Goal: Information Seeking & Learning: Check status

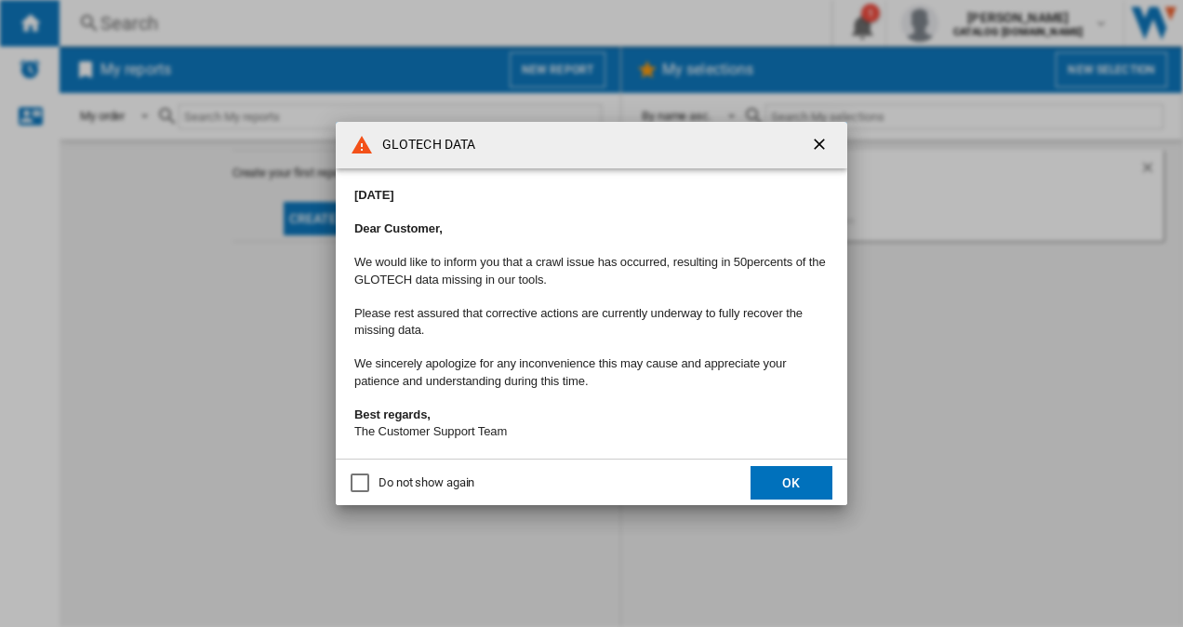
click at [769, 482] on button "OK" at bounding box center [791, 482] width 82 height 33
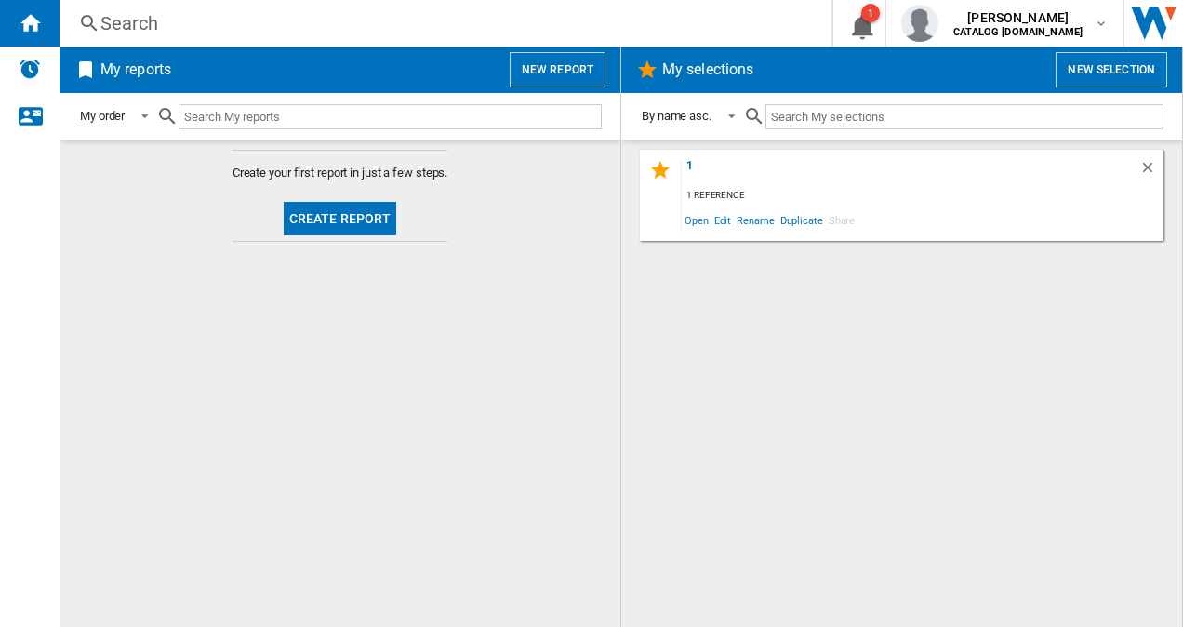
click at [208, 15] on div "Search" at bounding box center [441, 23] width 682 height 26
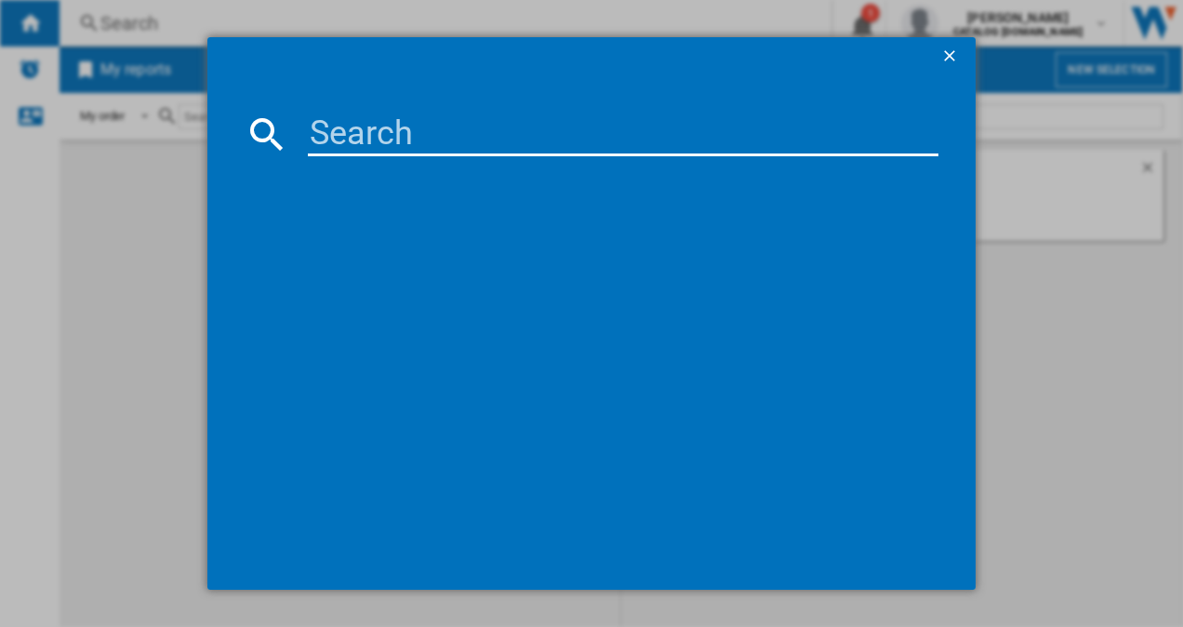
click at [358, 104] on md-dialog-content at bounding box center [591, 331] width 769 height 514
click at [364, 143] on input at bounding box center [623, 134] width 631 height 45
paste input "KUR21VFE0G"
type input "KUR21VFE0G"
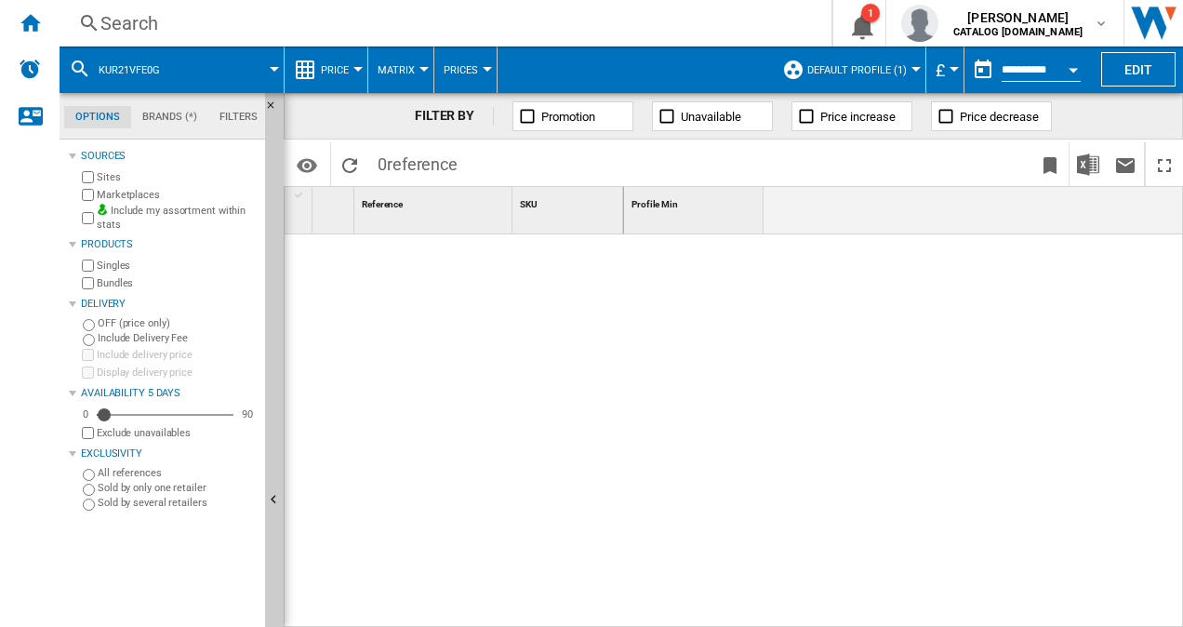
click at [869, 65] on span "Default profile (1)" at bounding box center [856, 70] width 99 height 12
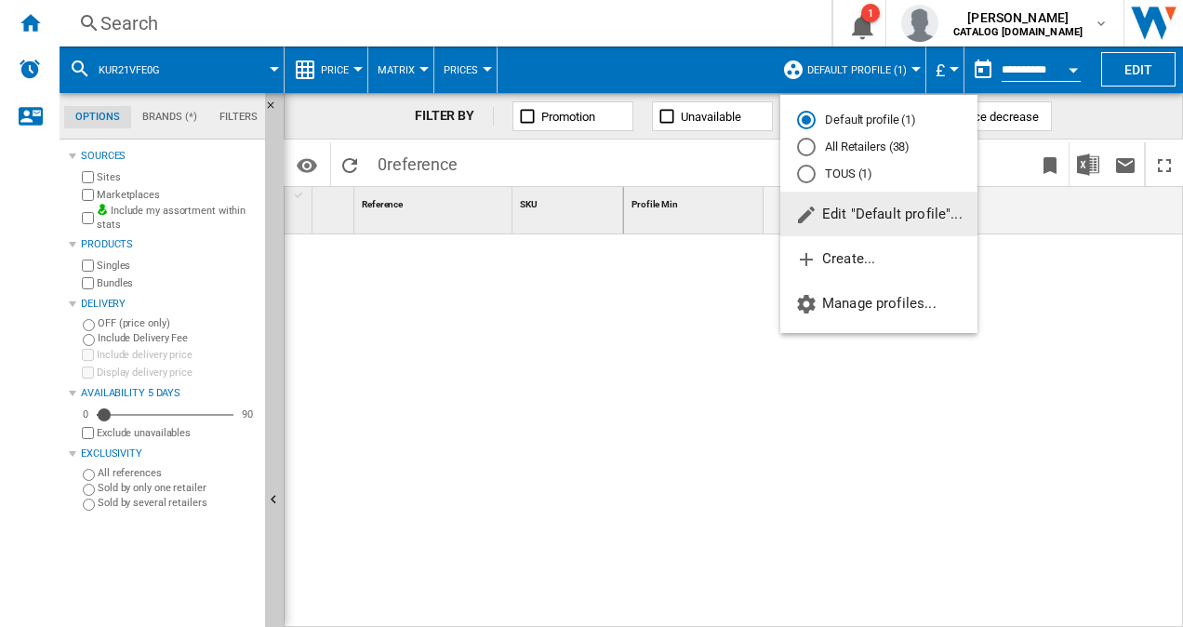
click at [841, 150] on md-radio-button "All Retailers (38)" at bounding box center [879, 148] width 164 height 18
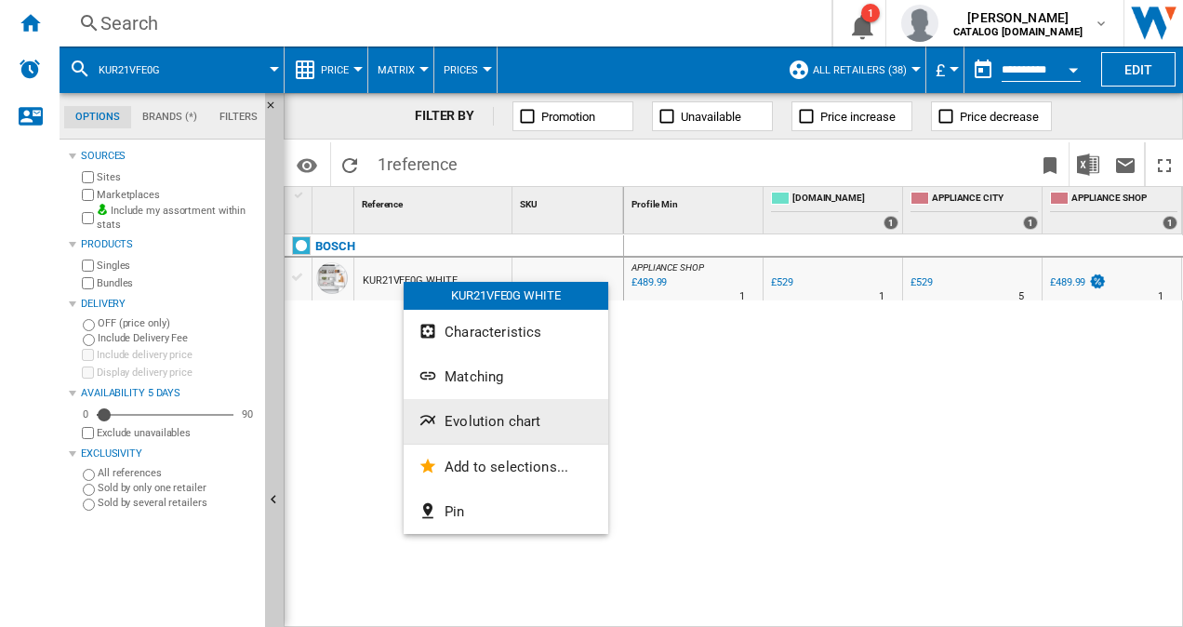
click at [460, 417] on span "Evolution chart" at bounding box center [492, 421] width 96 height 17
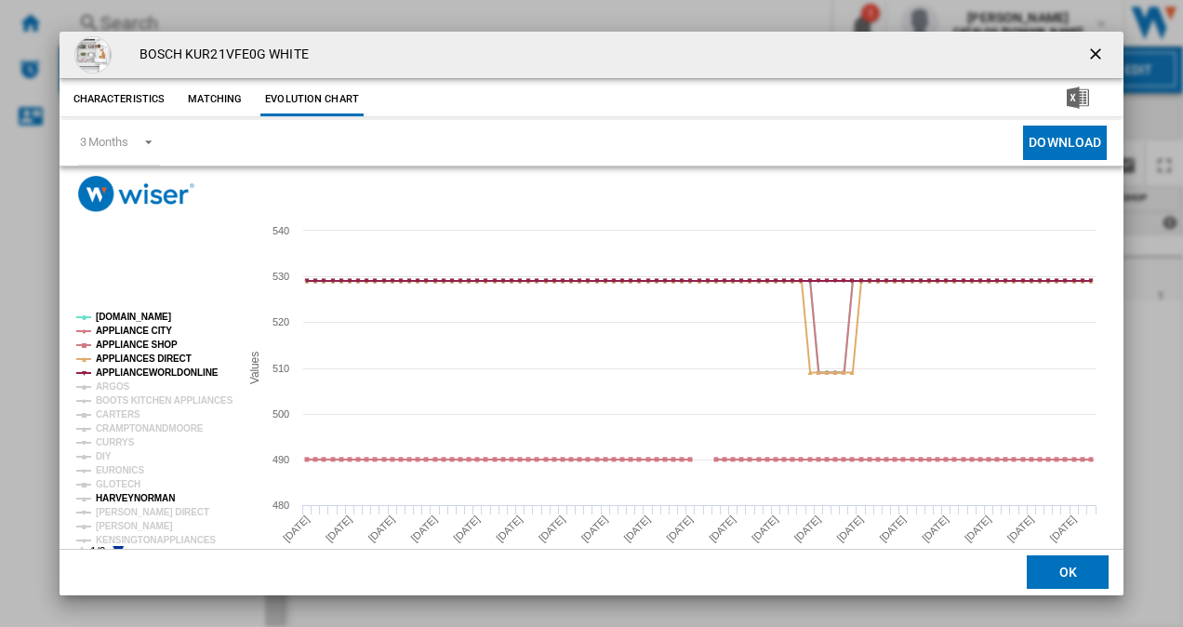
scroll to position [34, 0]
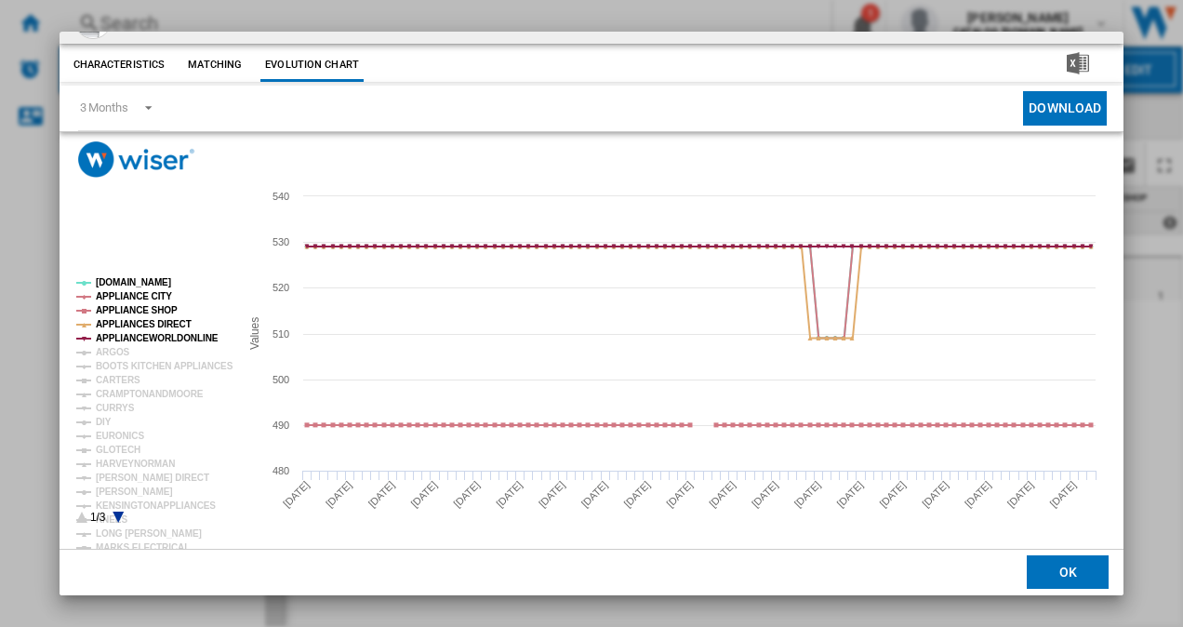
click at [115, 511] on icon "Product popup" at bounding box center [117, 516] width 11 height 11
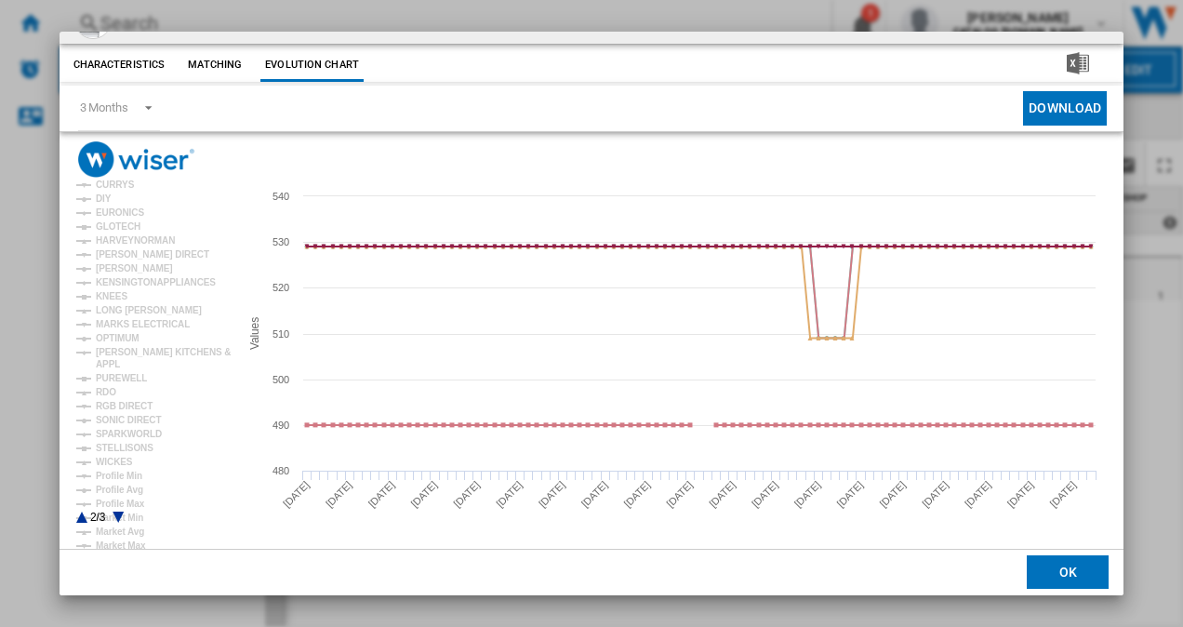
click at [117, 510] on rect "Product popup" at bounding box center [150, 401] width 163 height 260
click at [115, 512] on icon "Product popup" at bounding box center [117, 516] width 11 height 11
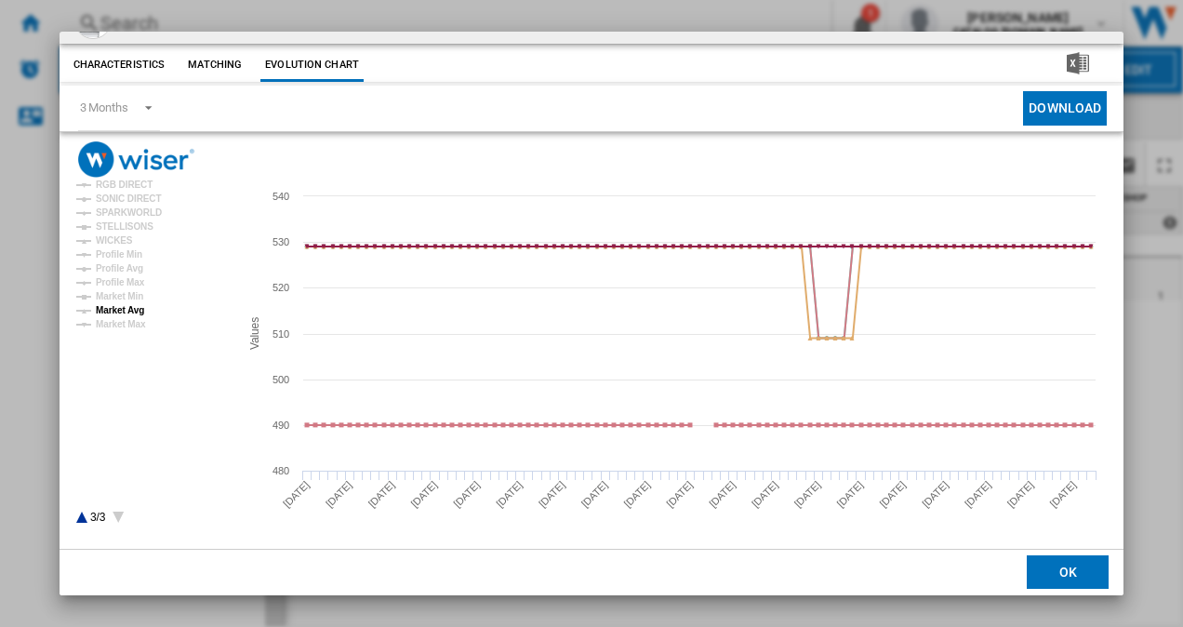
click at [124, 312] on tspan "Market Avg" at bounding box center [120, 310] width 48 height 10
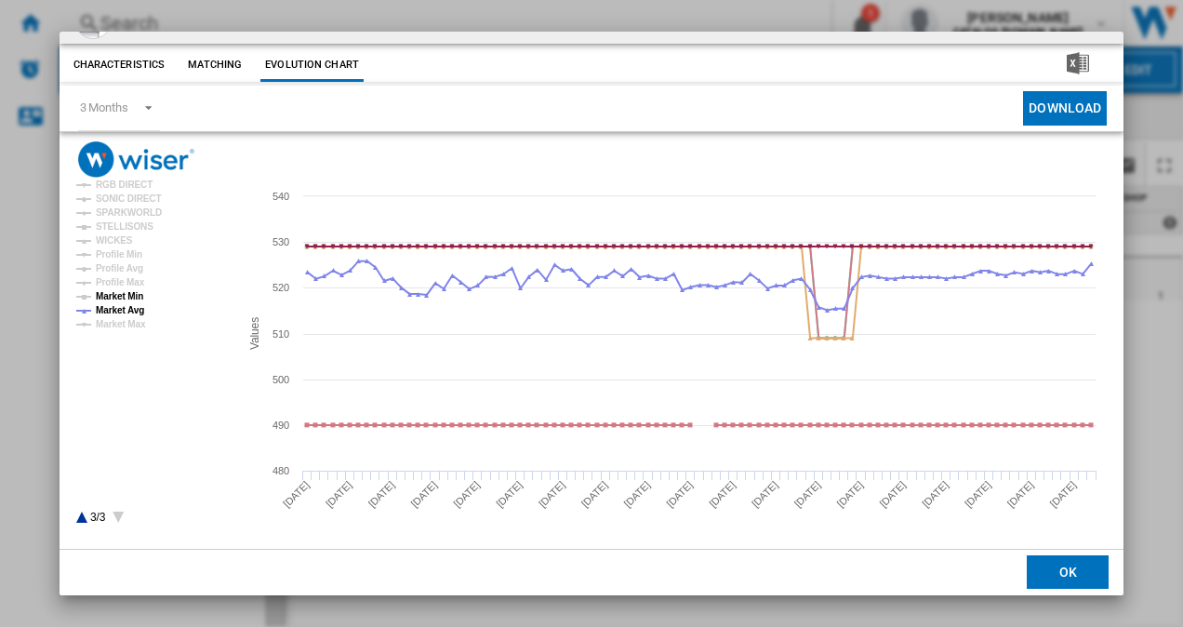
click at [121, 292] on tspan "Market Min" at bounding box center [119, 296] width 47 height 10
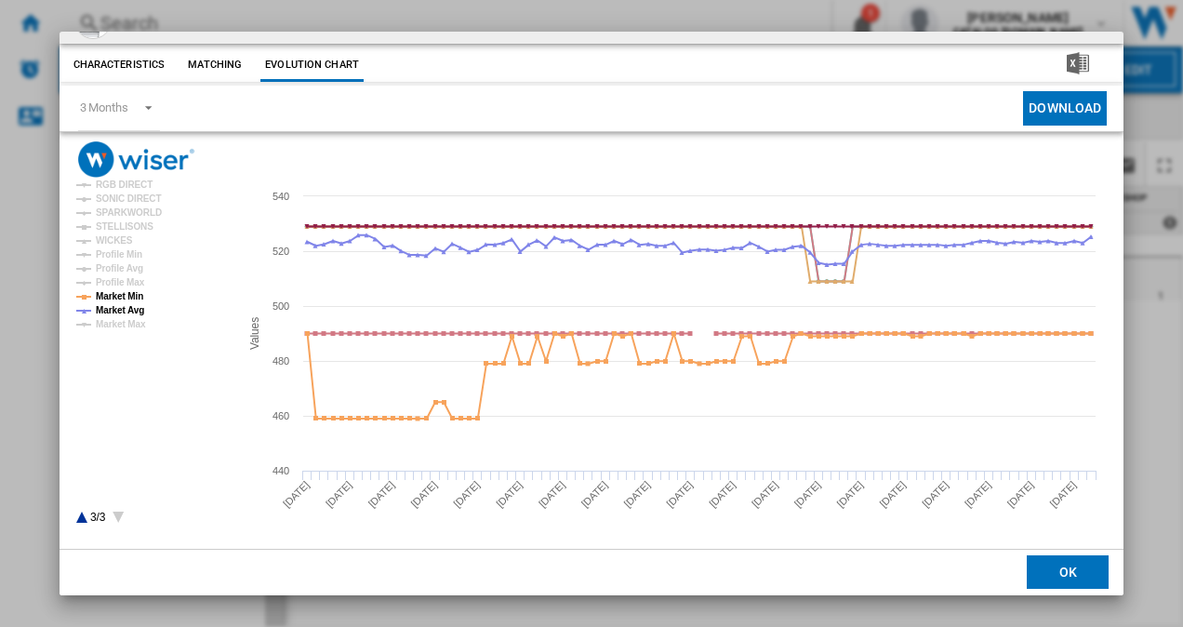
click at [1063, 582] on button "OK" at bounding box center [1067, 572] width 82 height 33
